Goal: Task Accomplishment & Management: Manage account settings

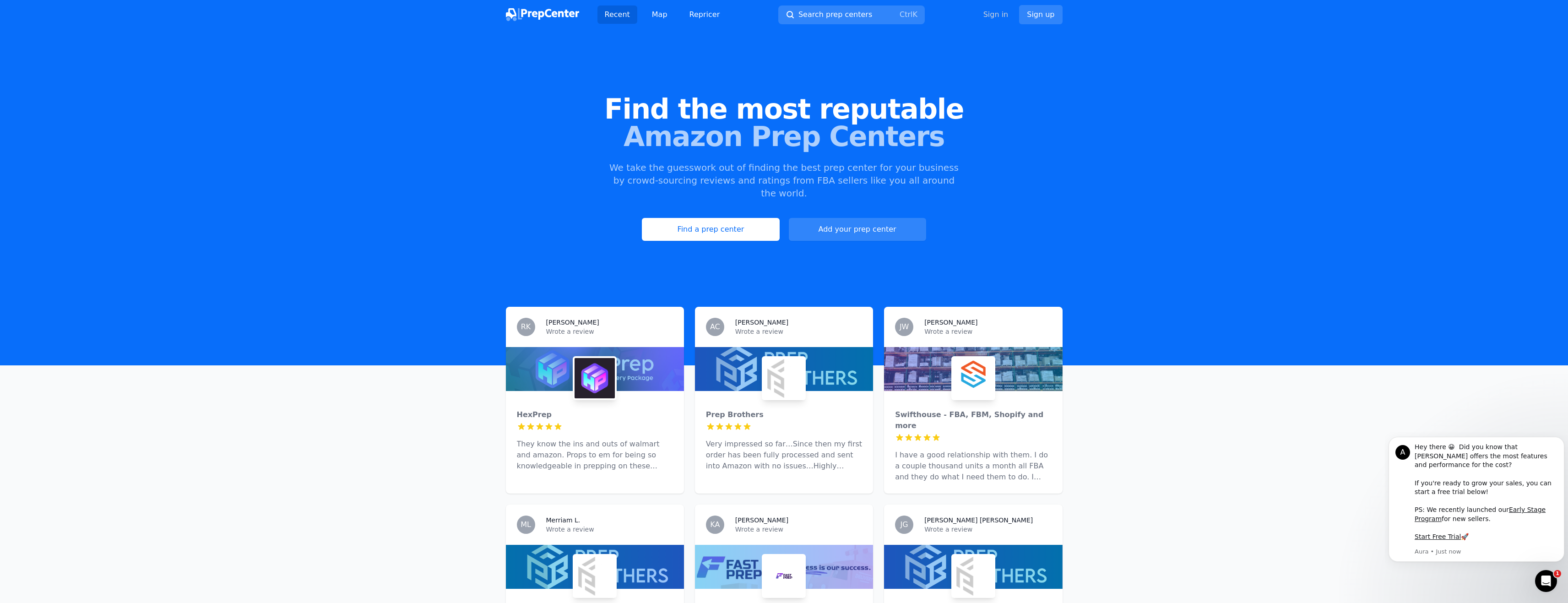
click at [1004, 12] on link "Sign in" at bounding box center [996, 14] width 25 height 11
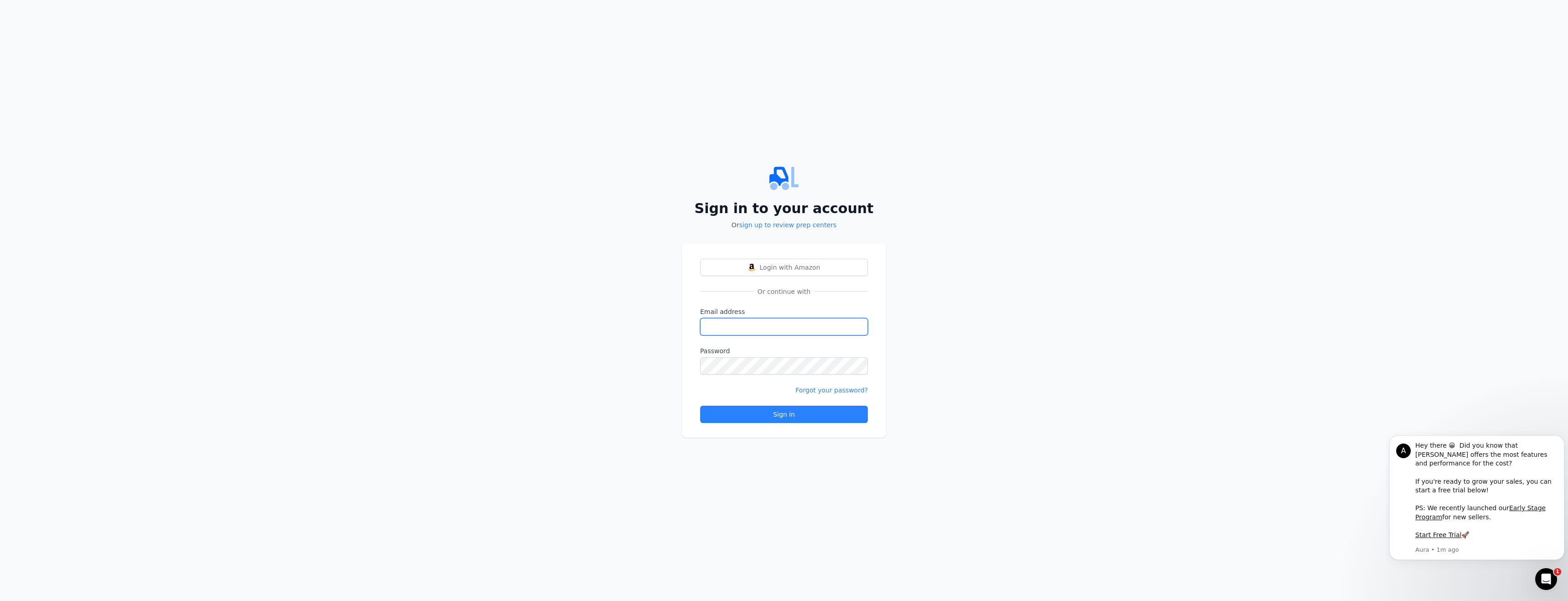
type input "[EMAIL_ADDRESS][DOMAIN_NAME]"
click at [773, 412] on div "Sign in" at bounding box center [784, 414] width 153 height 9
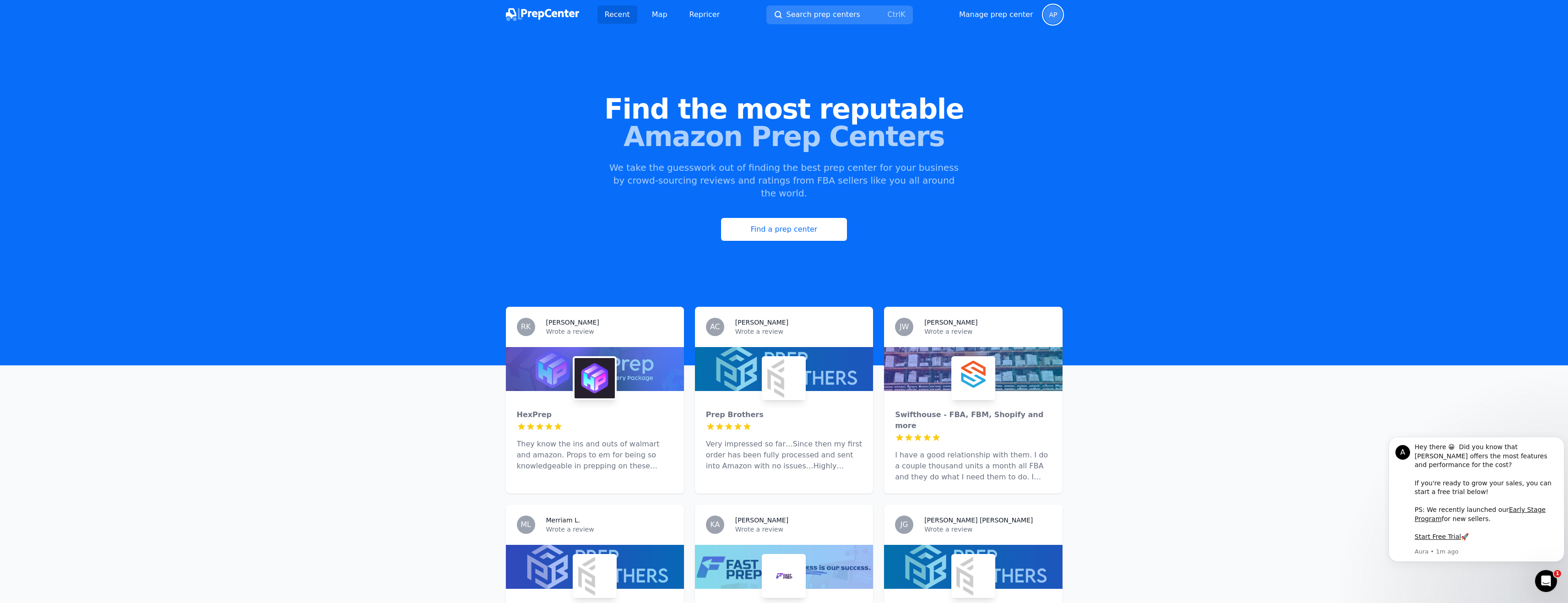
click at [1047, 15] on span "AP" at bounding box center [1053, 15] width 18 height 18
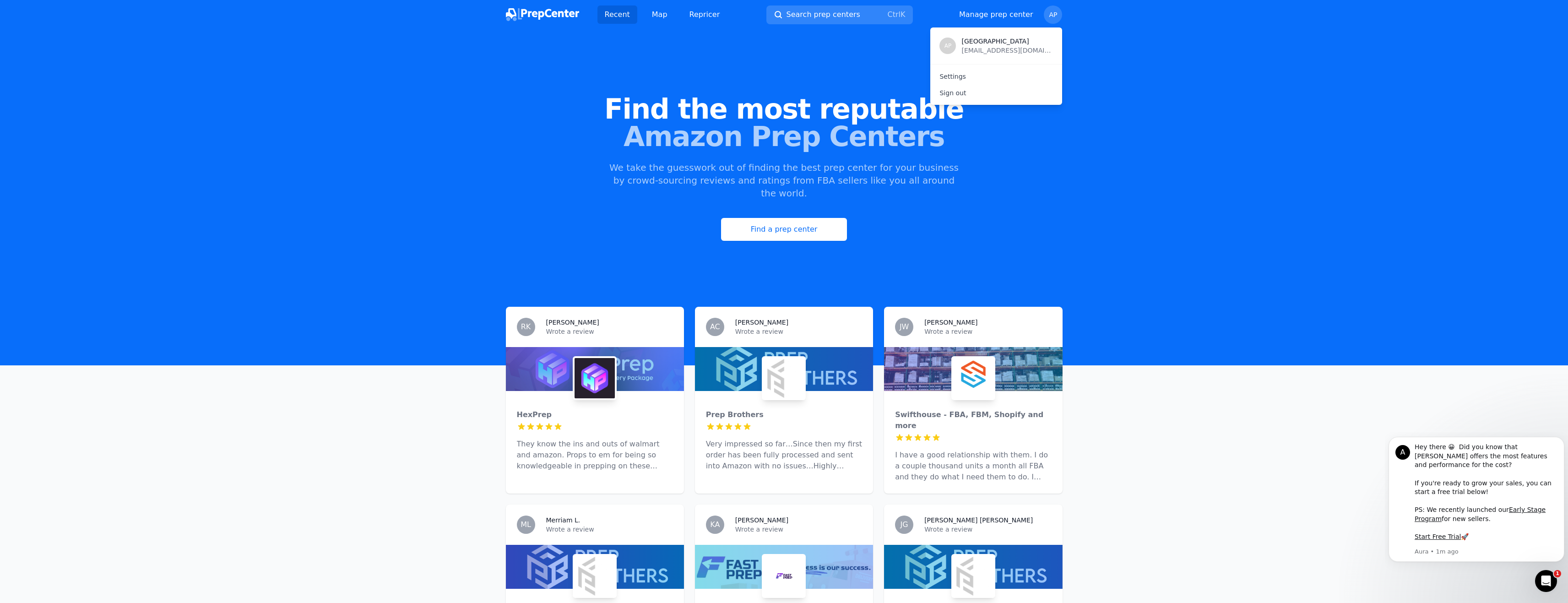
click at [963, 44] on span "[GEOGRAPHIC_DATA]" at bounding box center [1008, 41] width 92 height 9
click at [944, 42] on div "AP" at bounding box center [948, 46] width 17 height 17
click at [965, 77] on link "Settings" at bounding box center [997, 77] width 131 height 17
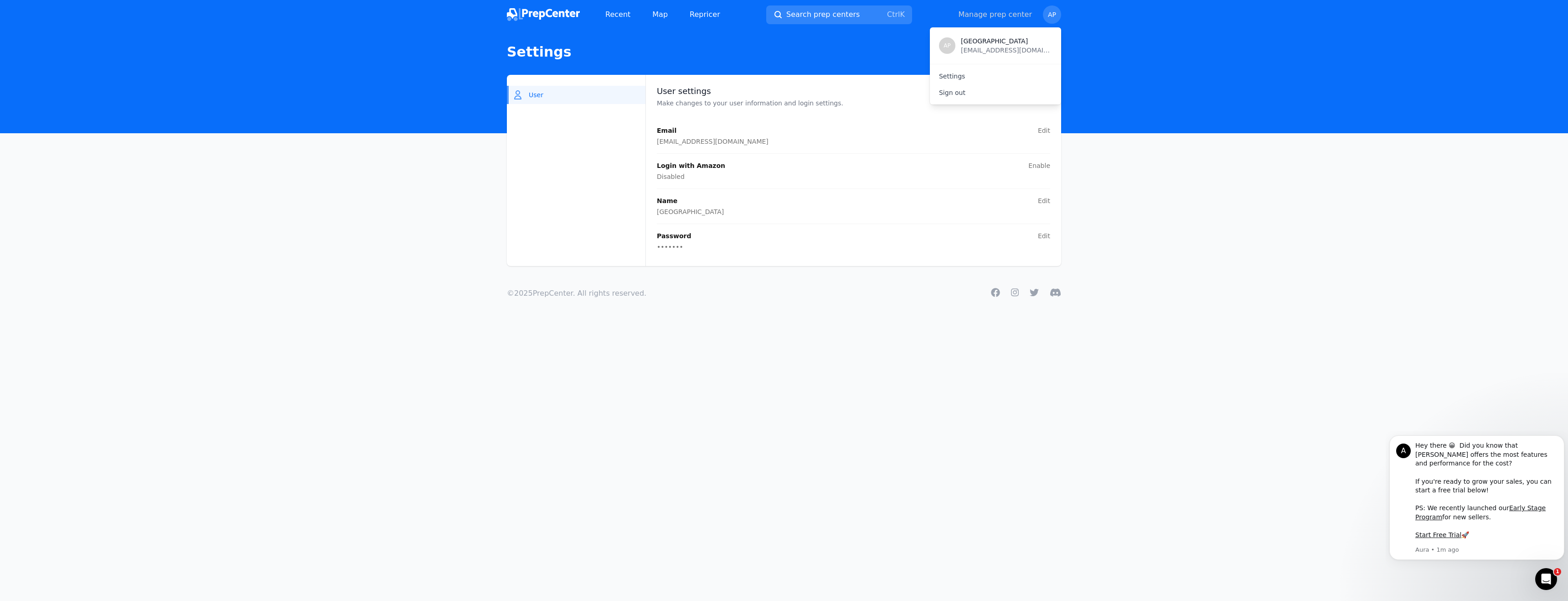
click at [1000, 16] on link "Manage prep center" at bounding box center [995, 14] width 74 height 11
select select "24"
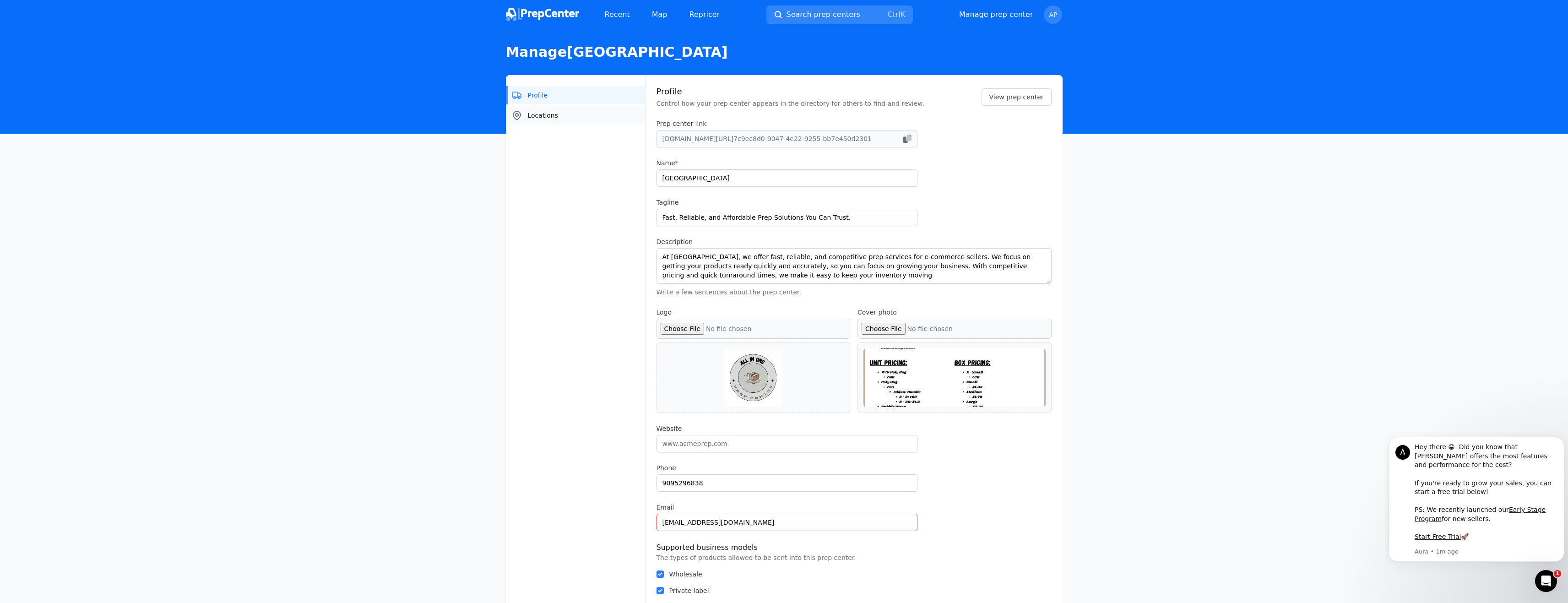
click at [592, 119] on button "Locations" at bounding box center [575, 115] width 139 height 18
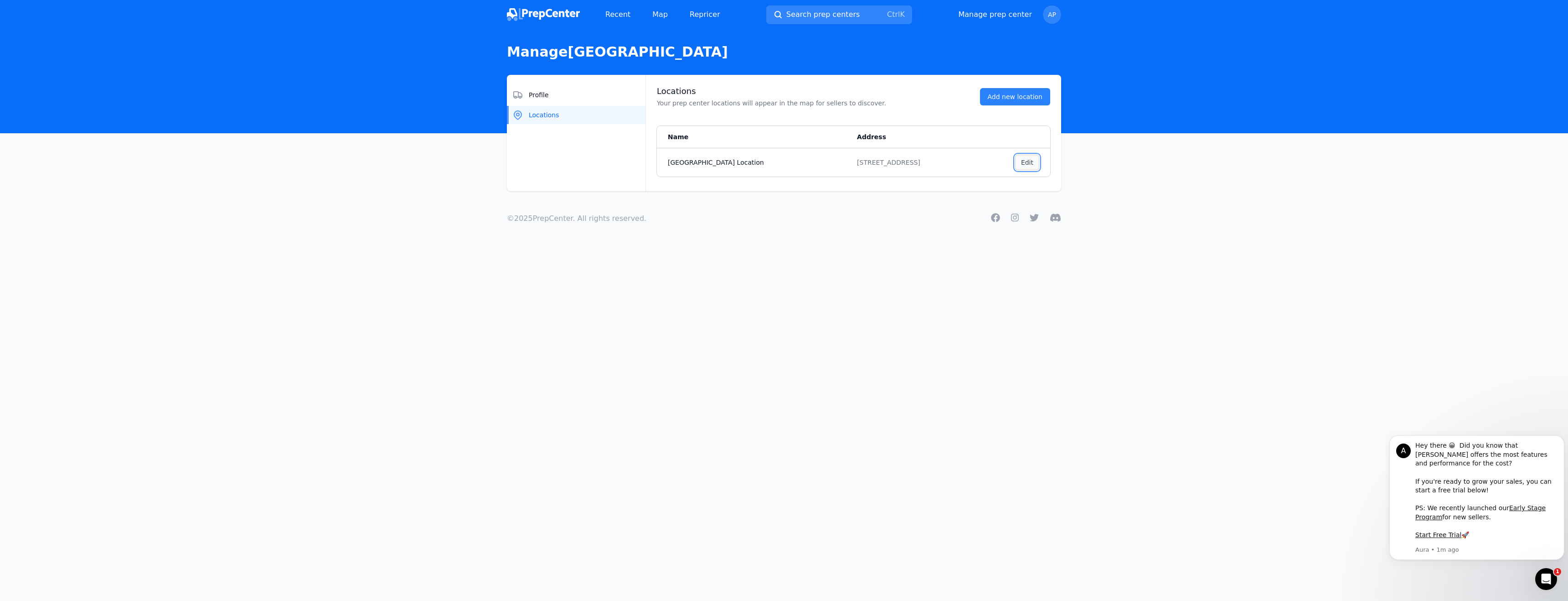
click at [1026, 167] on button "Edit ," at bounding box center [1027, 163] width 24 height 16
select select "US"
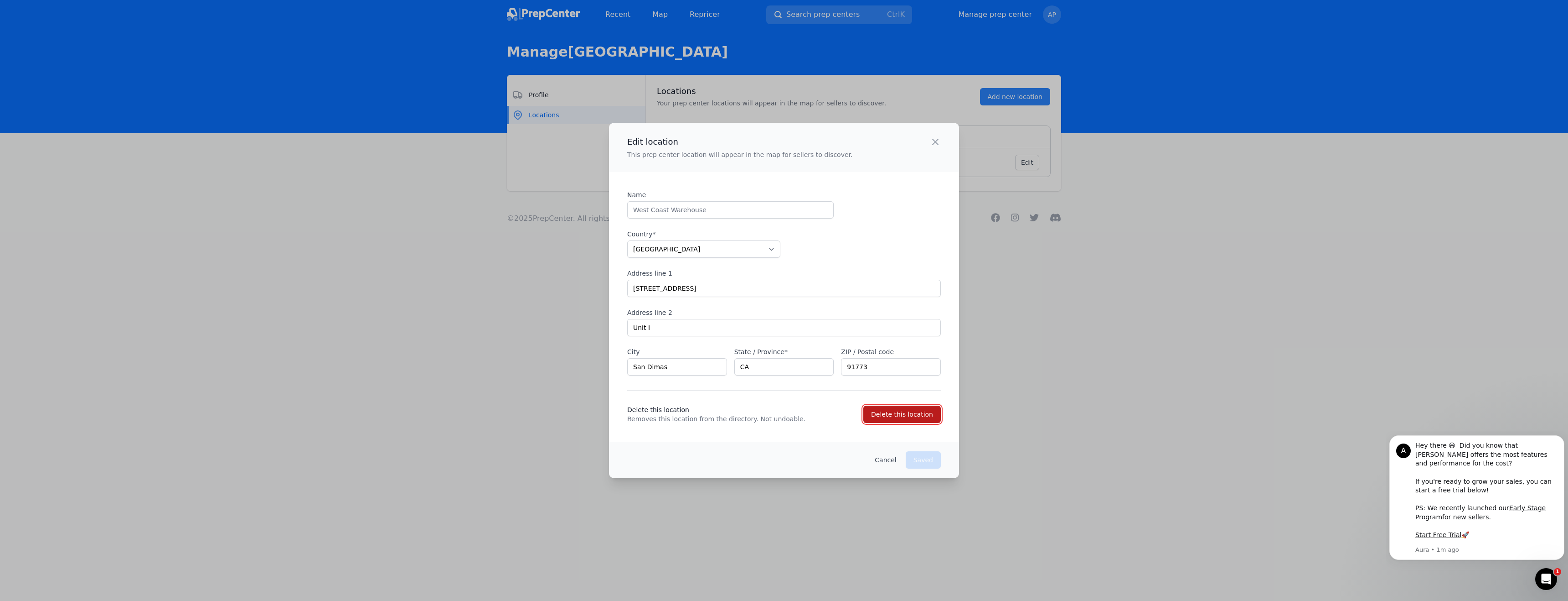
click at [913, 417] on div "Delete this location" at bounding box center [902, 414] width 62 height 9
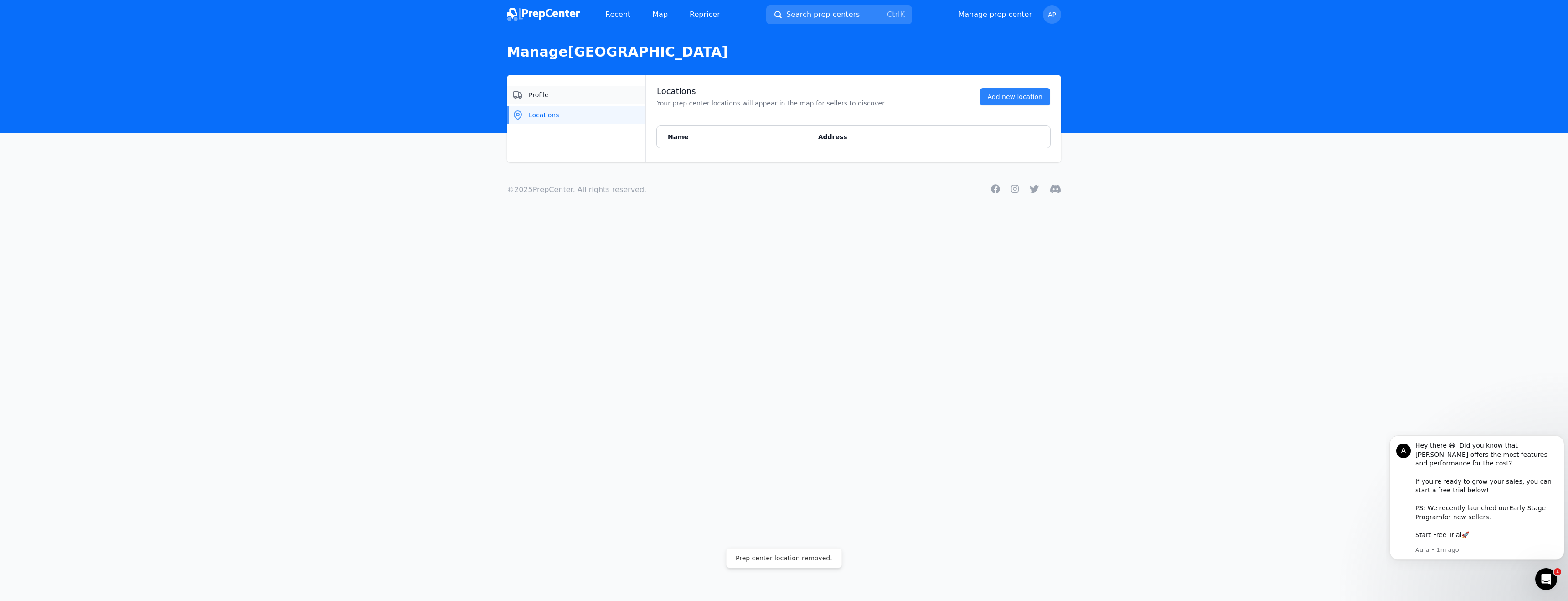
click at [574, 100] on button "Profile" at bounding box center [576, 94] width 139 height 18
select select "24"
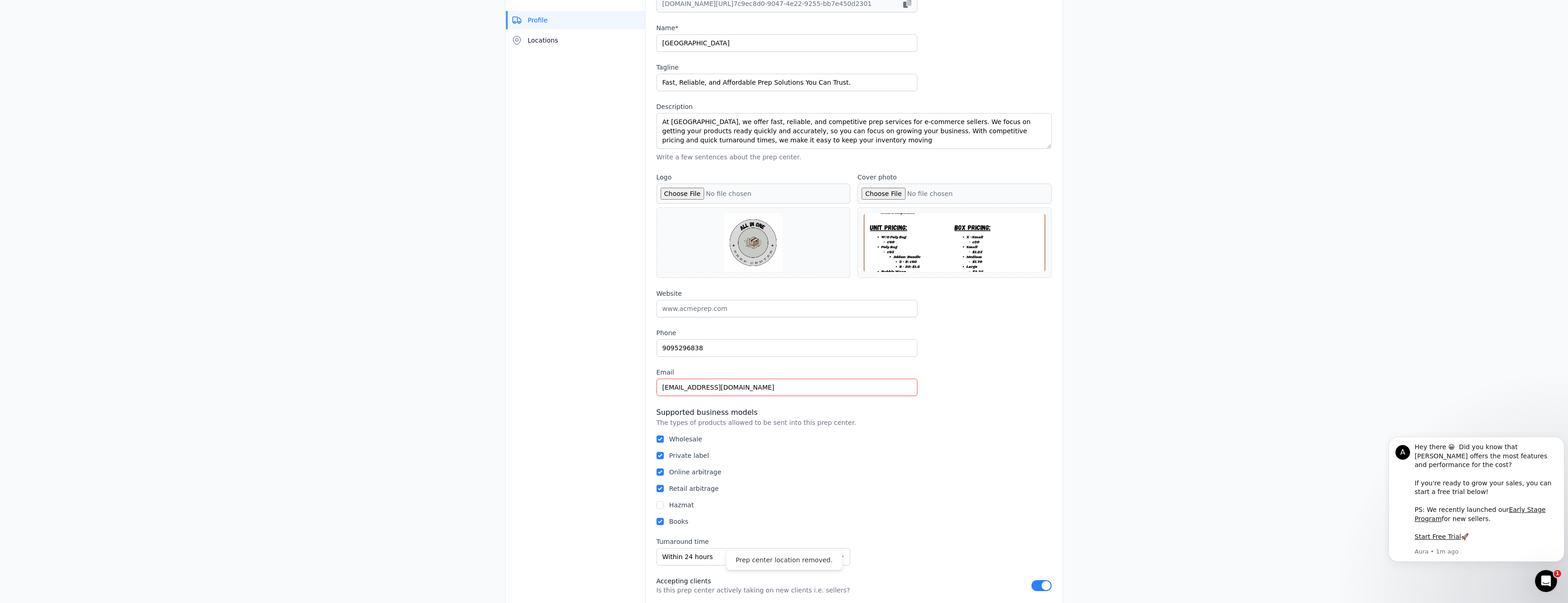
scroll to position [137, 0]
click at [793, 352] on input "9095296838" at bounding box center [787, 345] width 261 height 17
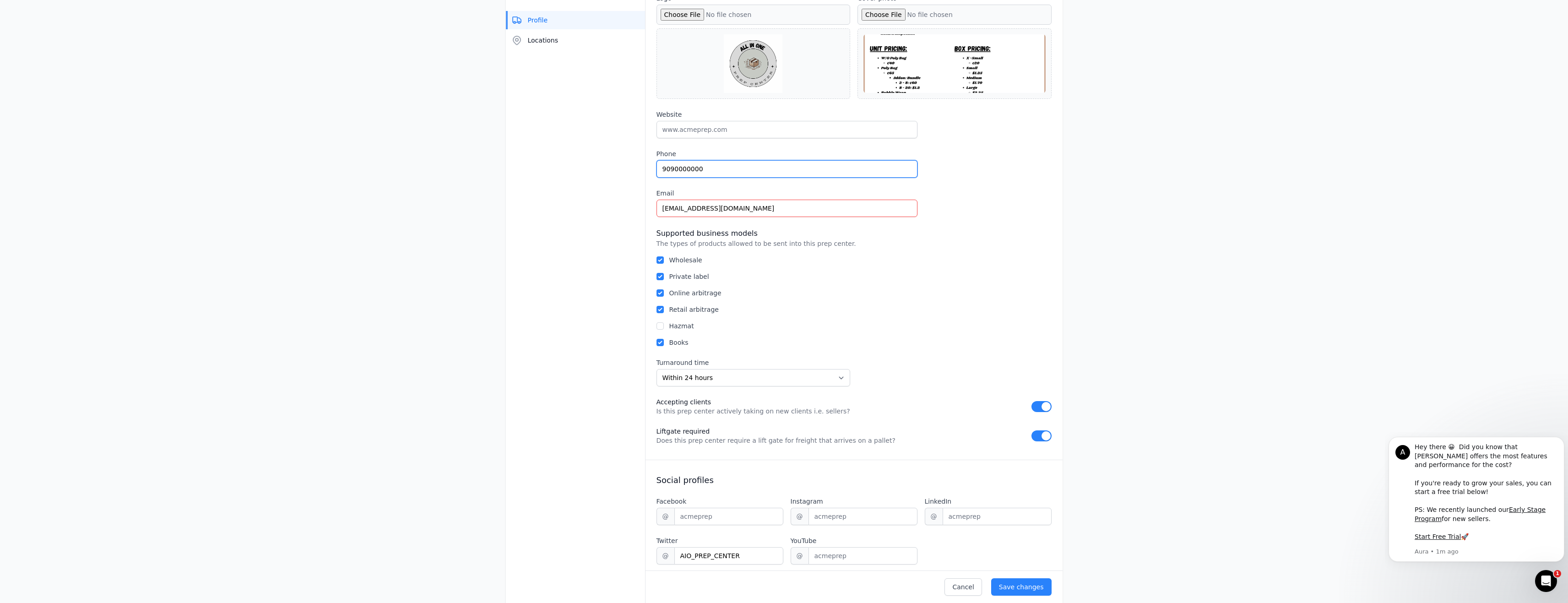
scroll to position [320, 0]
type input "9090000000"
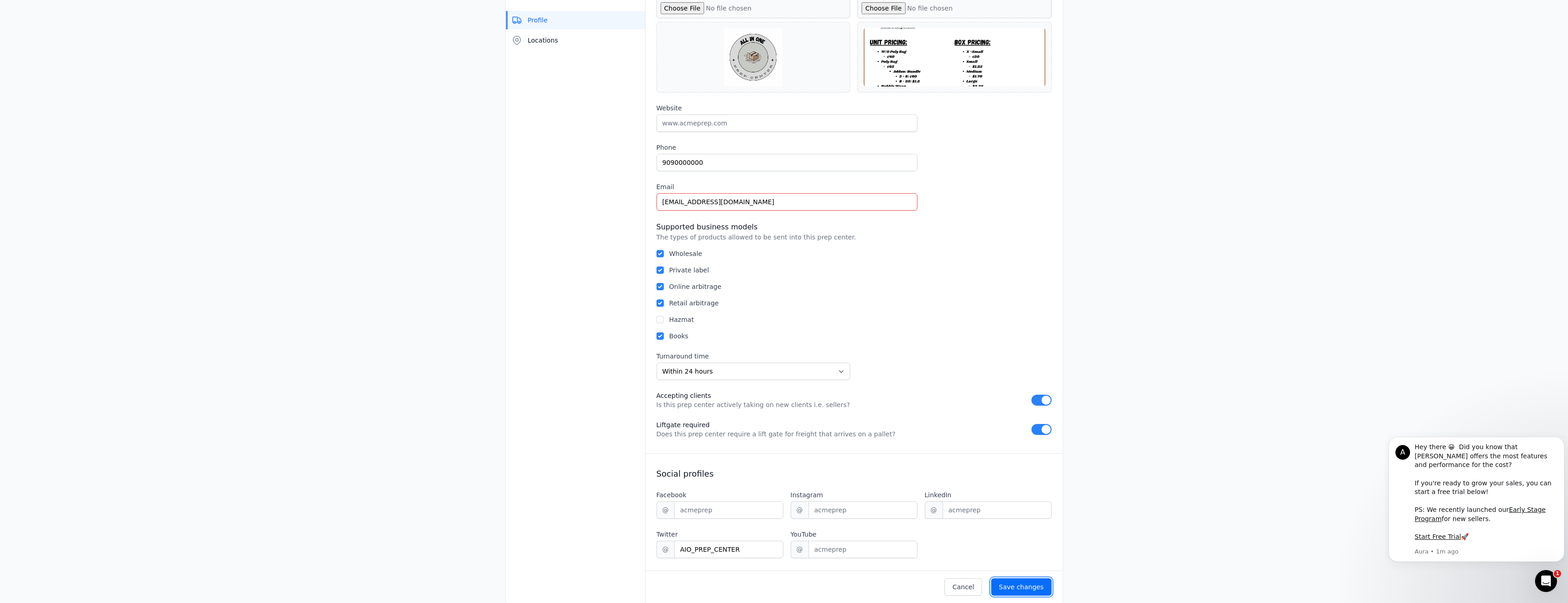
click at [1028, 583] on div "Save changes" at bounding box center [1021, 586] width 45 height 9
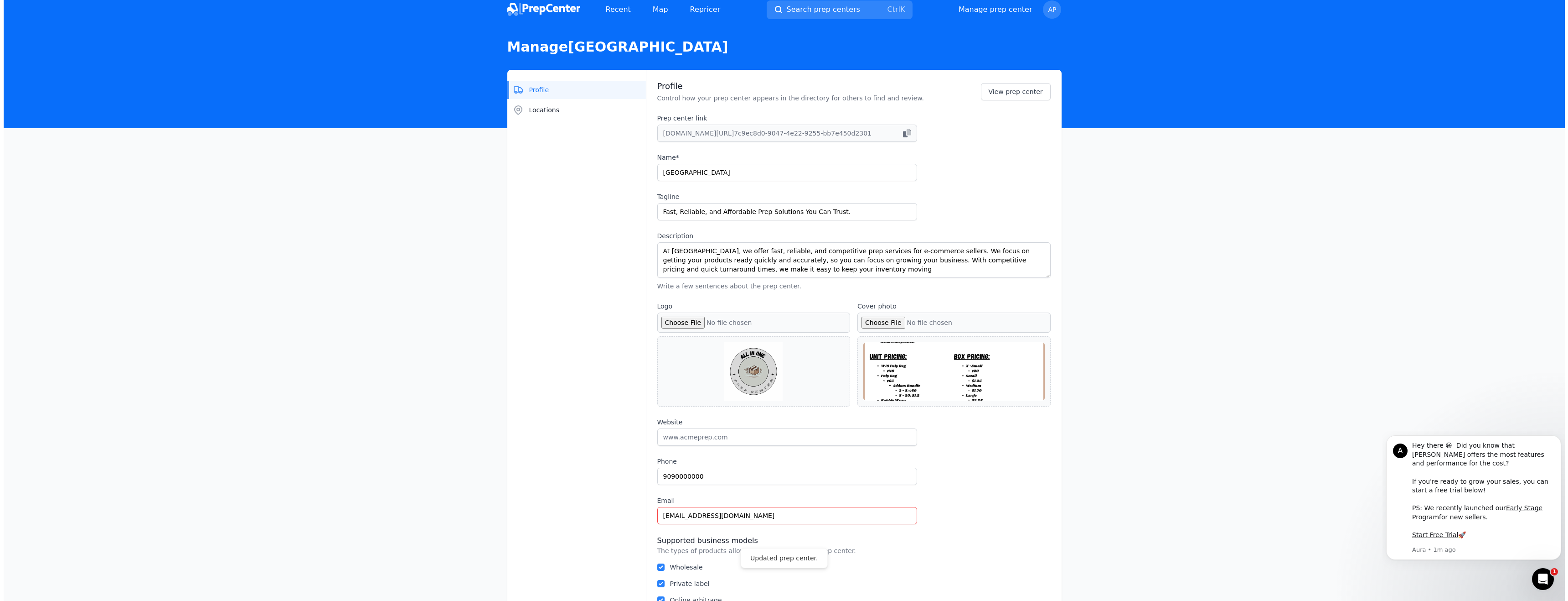
scroll to position [0, 0]
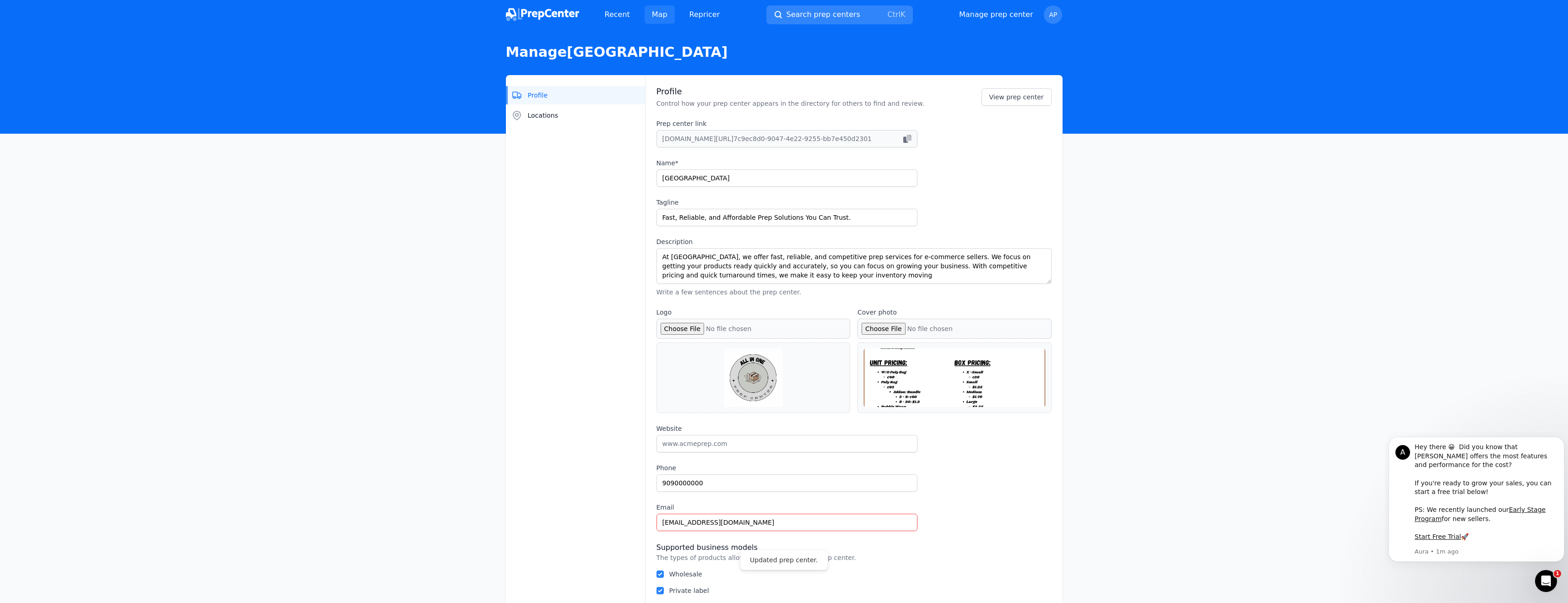
click at [671, 13] on link "Map" at bounding box center [660, 15] width 30 height 18
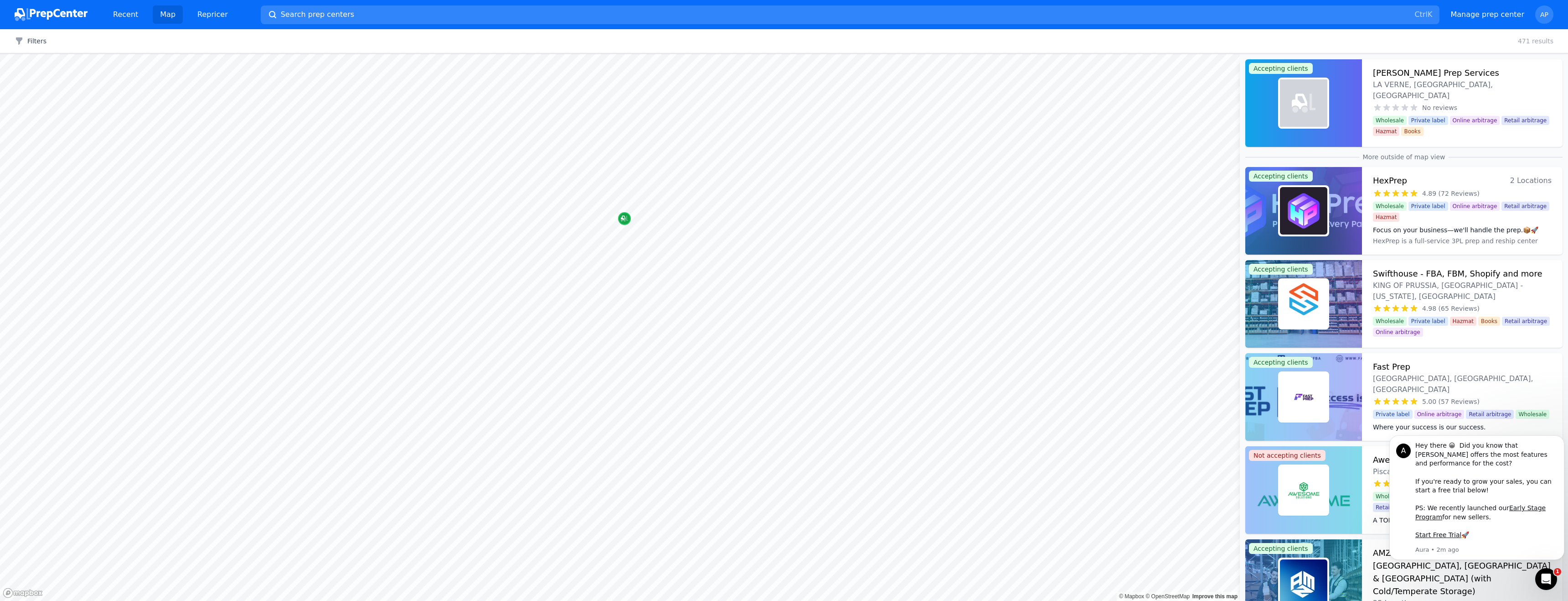
click at [618, 381] on body "Recent Map Repricer Search prep centers Ctrl K Open main menu Manage prep cente…" at bounding box center [784, 300] width 1568 height 601
click at [623, 219] on icon "Map marker" at bounding box center [622, 218] width 5 height 5
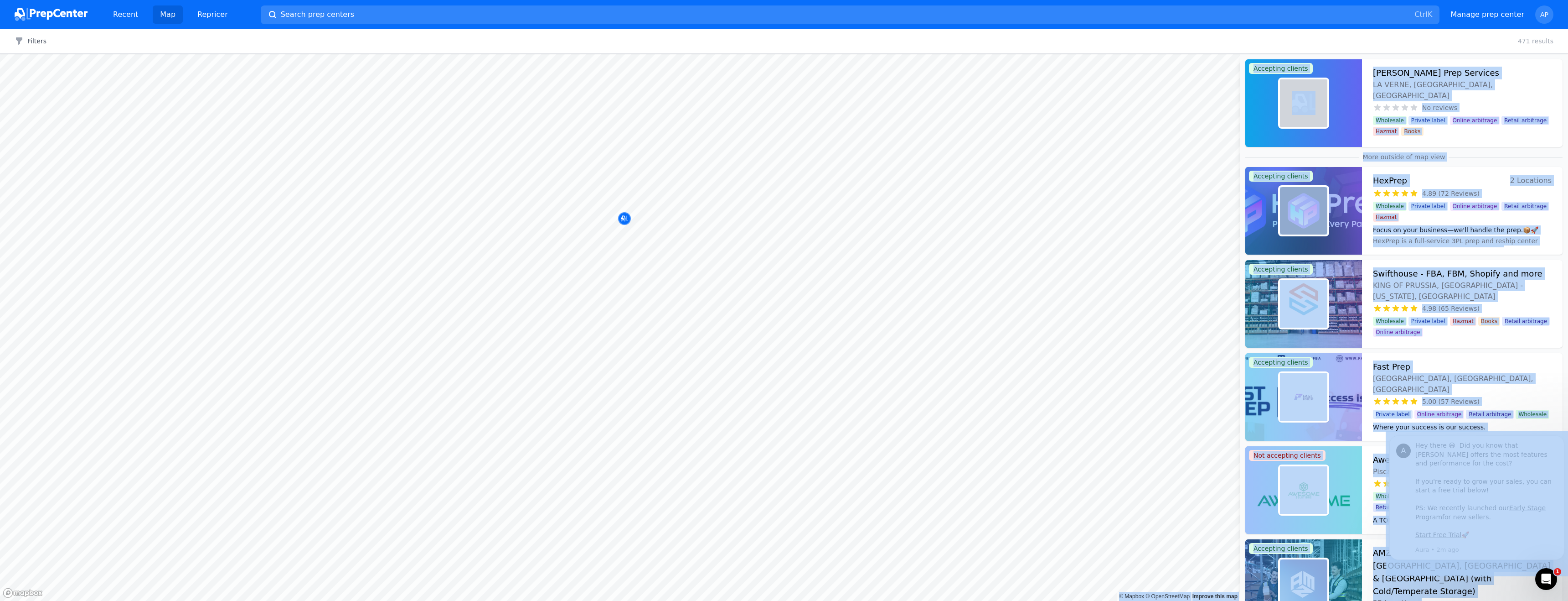
click at [624, 249] on body "Recent Map Repricer Search prep centers Ctrl K Open main menu Manage prep cente…" at bounding box center [784, 300] width 1568 height 601
click at [1314, 100] on img at bounding box center [1303, 103] width 24 height 24
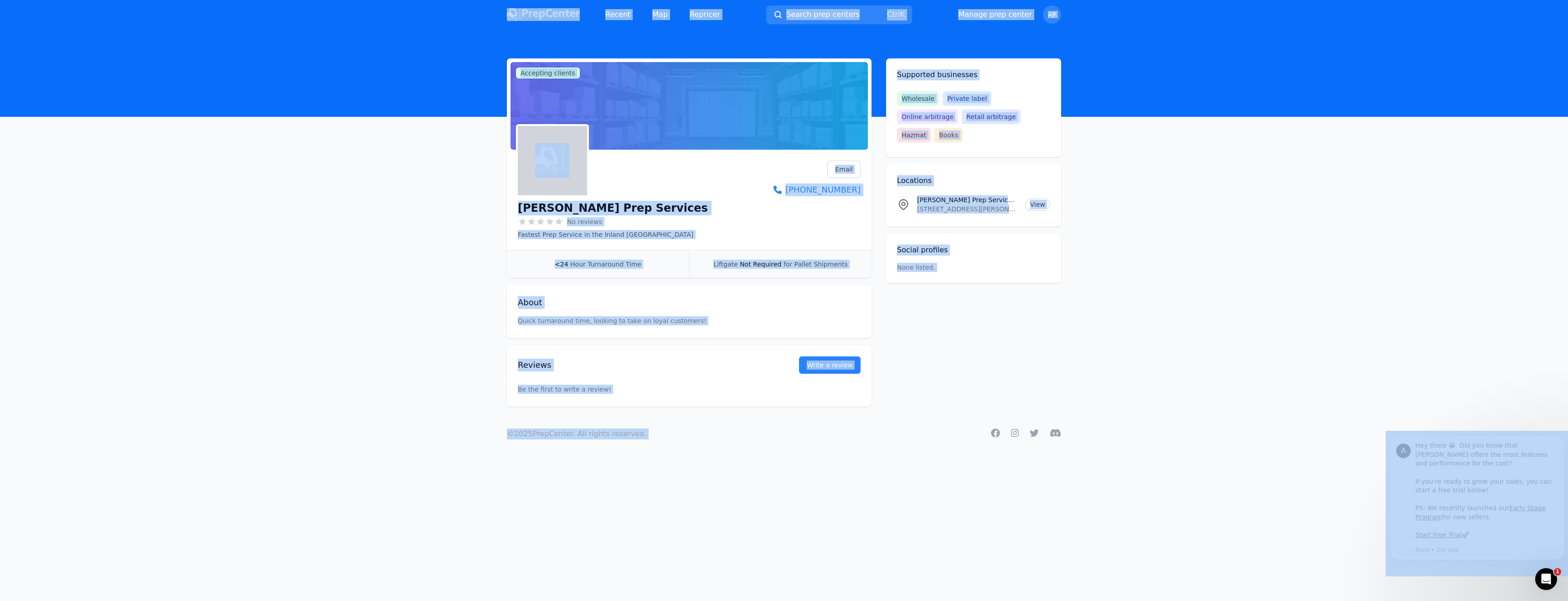
click at [1159, 264] on main "Accepting clients Claim business [PERSON_NAME] Prep Services No reviews Fastest…" at bounding box center [784, 232] width 1568 height 348
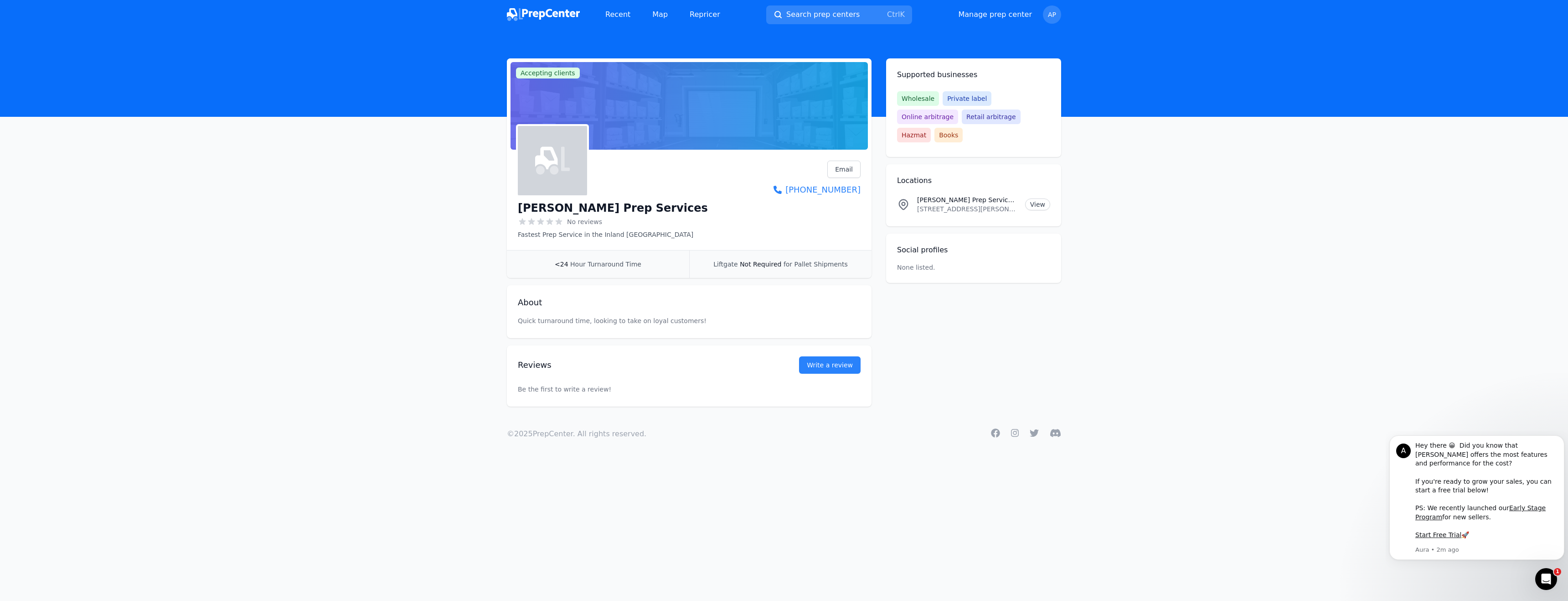
click at [713, 151] on div "Accepting clients Claim business" at bounding box center [689, 106] width 365 height 95
click at [1036, 198] on link "View" at bounding box center [1037, 204] width 25 height 12
